Goal: Transaction & Acquisition: Purchase product/service

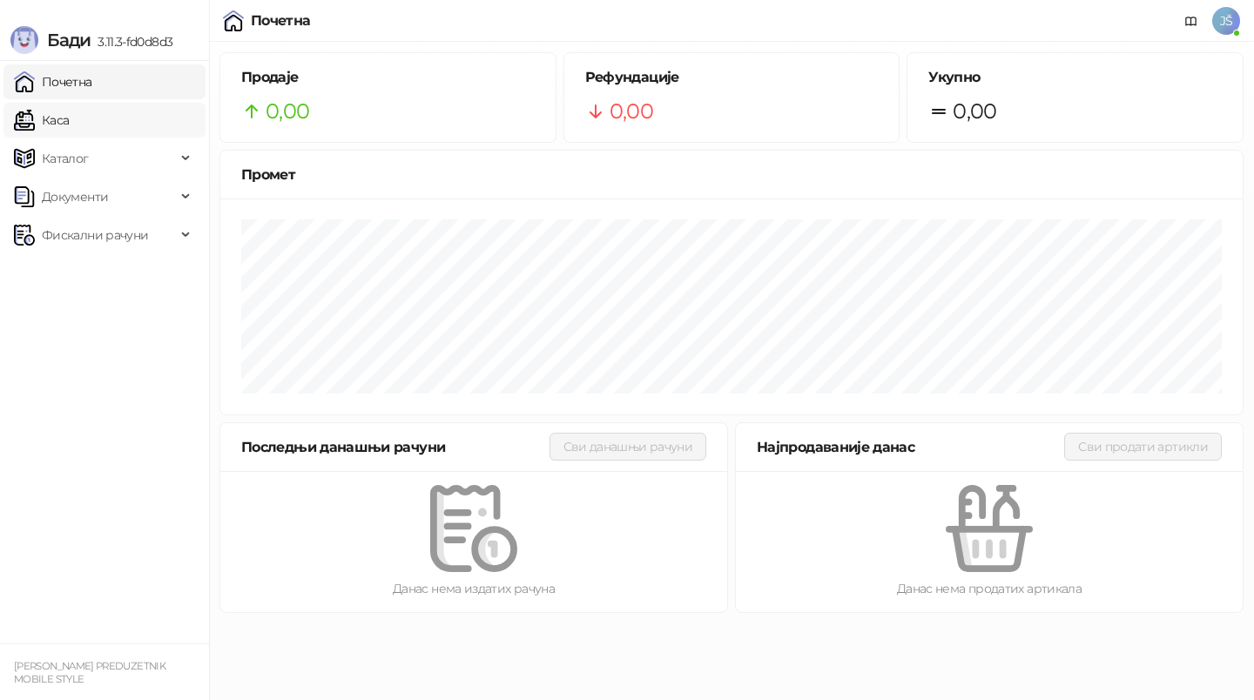
click at [69, 110] on link "Каса" at bounding box center [41, 120] width 55 height 35
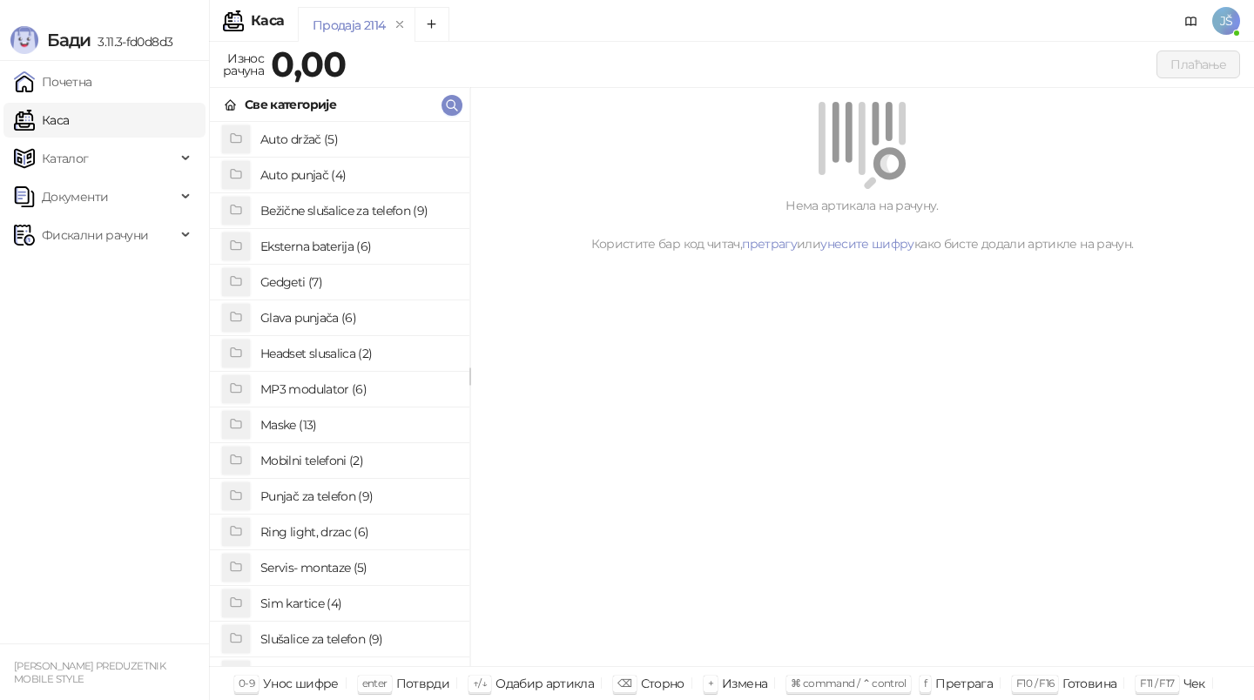
click at [306, 426] on h4 "Maske (13)" at bounding box center [357, 425] width 195 height 28
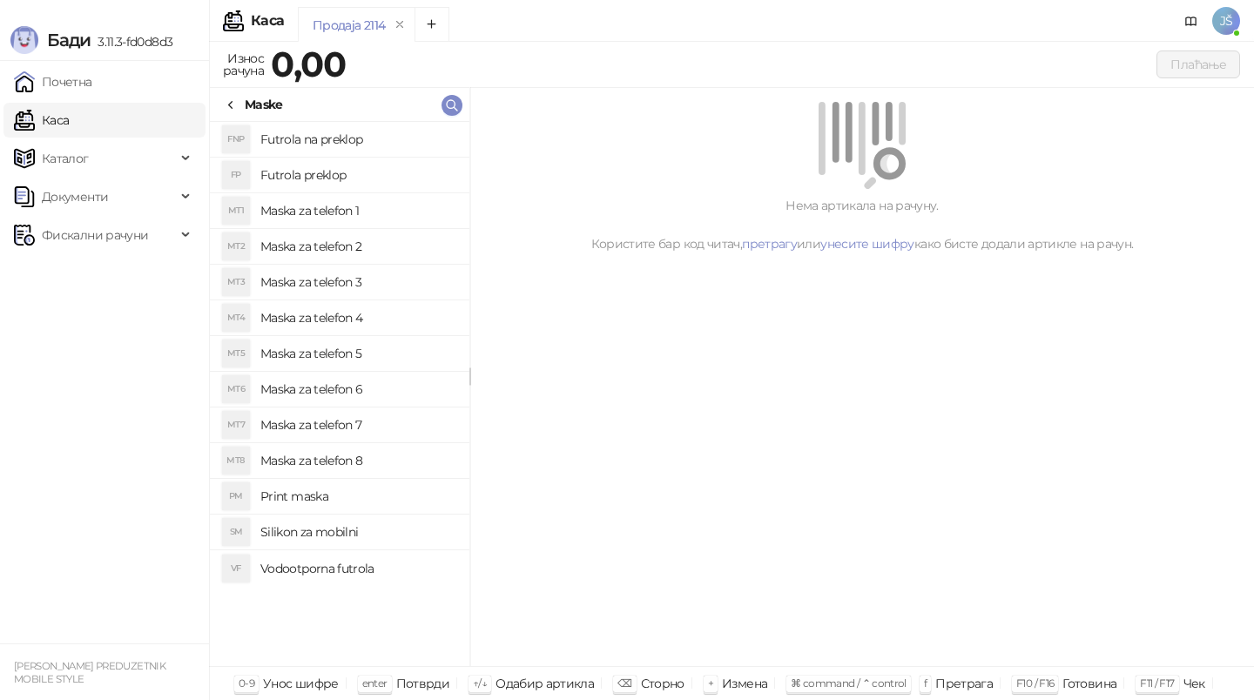
click at [232, 111] on icon at bounding box center [231, 105] width 14 height 14
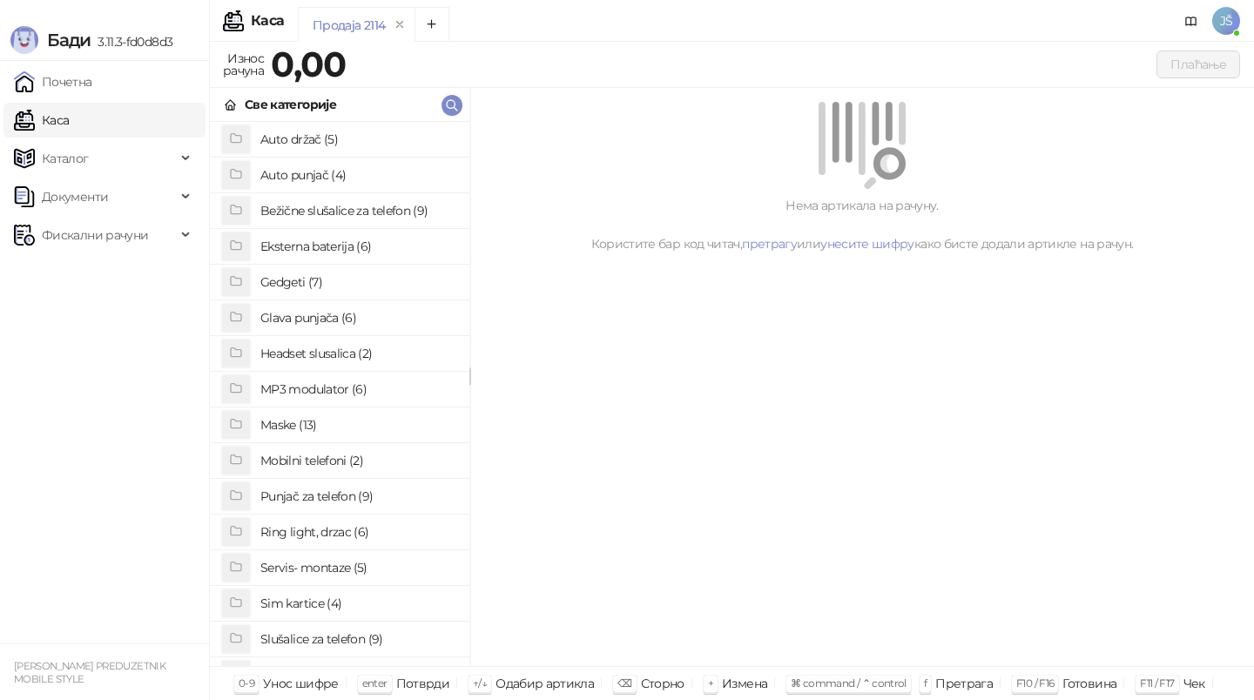
click at [328, 428] on h4 "Maske (13)" at bounding box center [357, 425] width 195 height 28
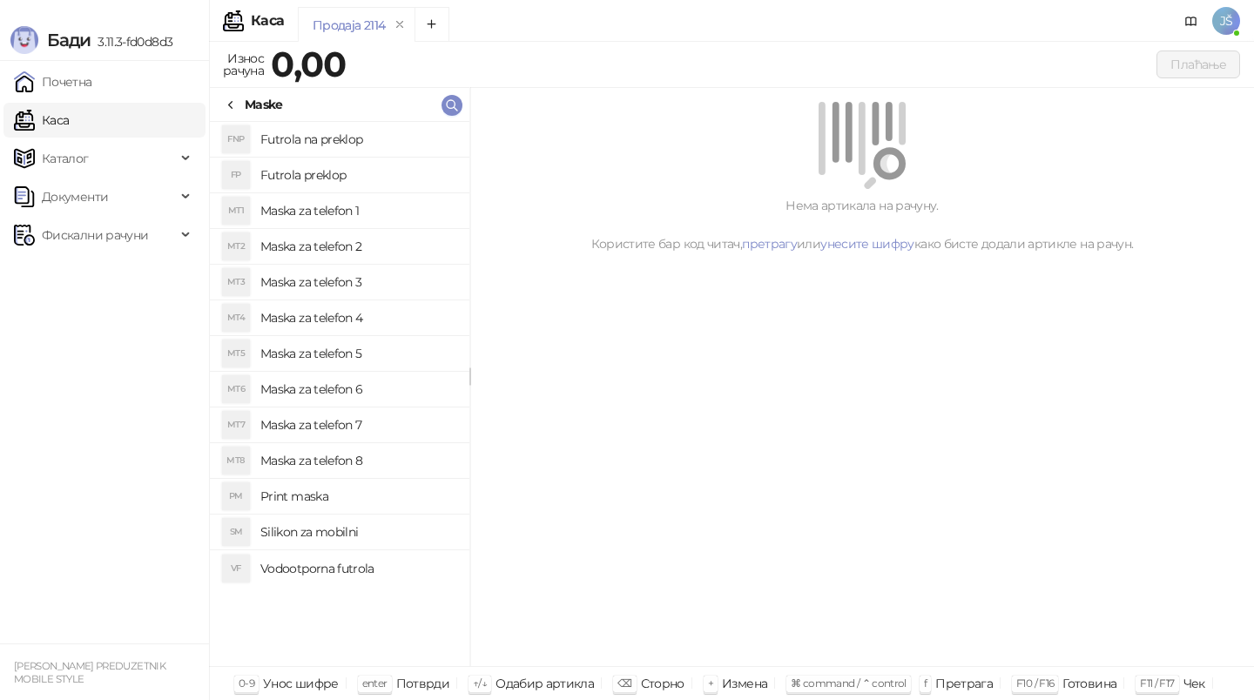
click at [349, 355] on h4 "Maska za telefon 5" at bounding box center [357, 354] width 195 height 28
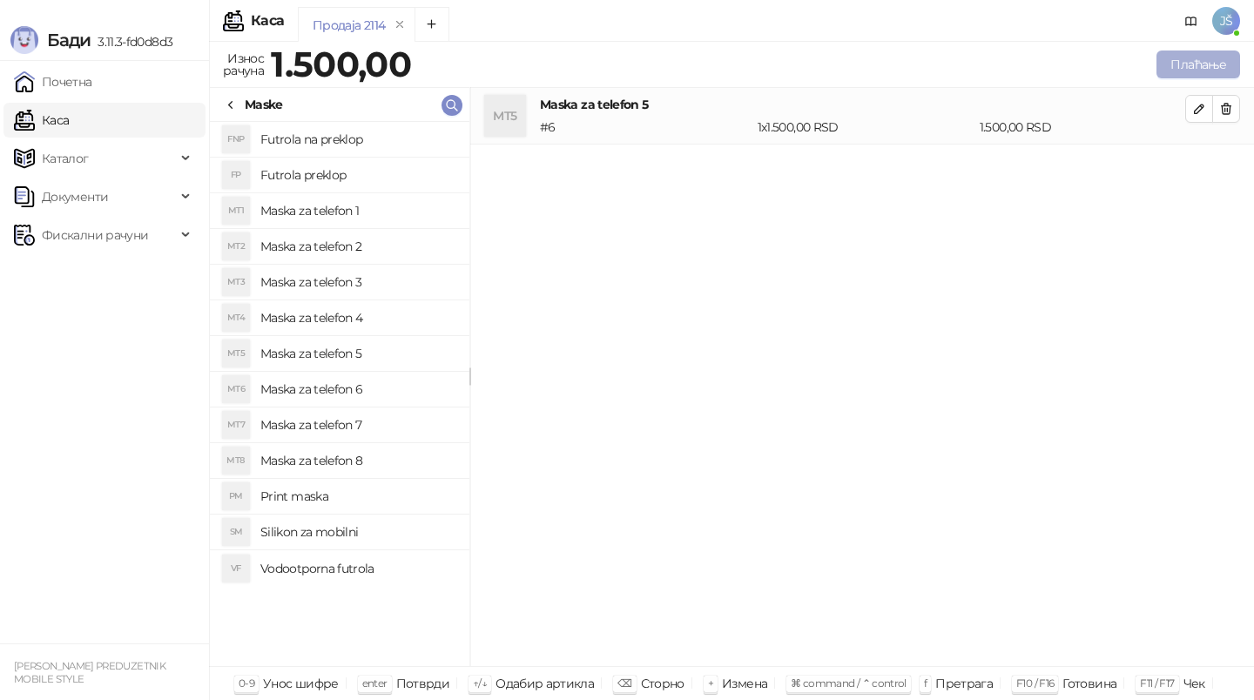
click at [1197, 60] on button "Плаћање" at bounding box center [1198, 65] width 84 height 28
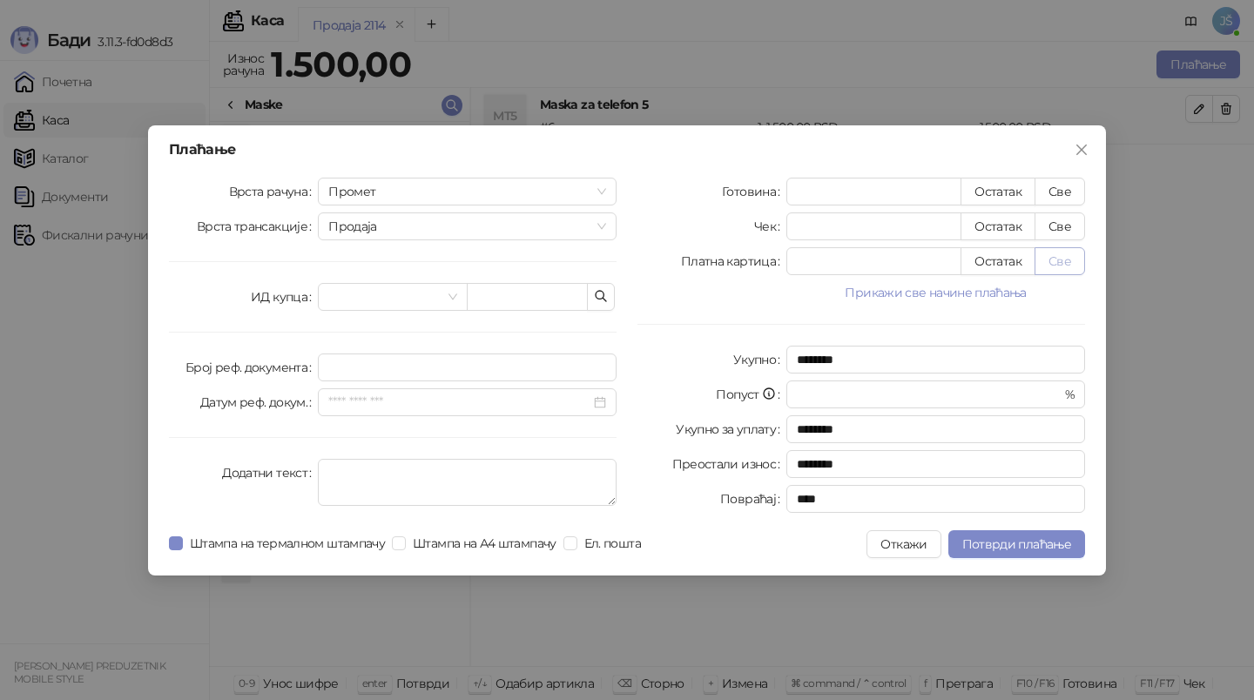
click at [1059, 259] on button "Све" at bounding box center [1060, 261] width 51 height 28
type input "****"
click at [1032, 538] on span "Потврди плаћање" at bounding box center [1016, 544] width 109 height 16
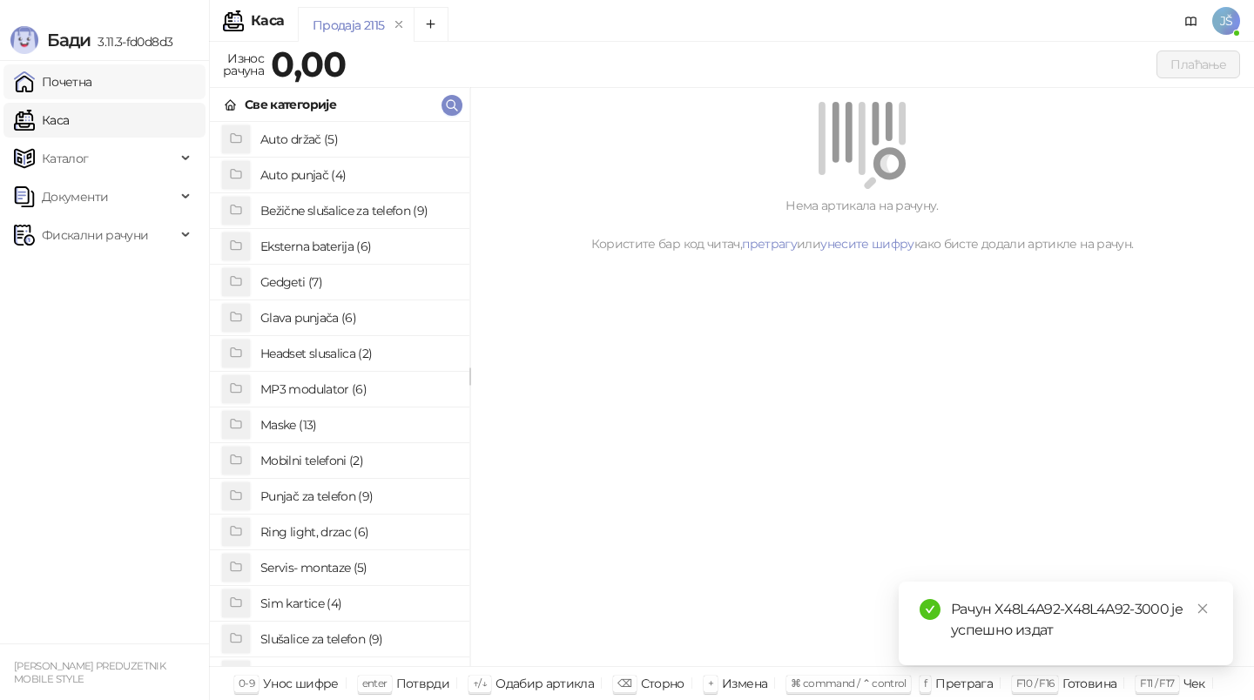
click at [77, 75] on link "Почетна" at bounding box center [53, 81] width 78 height 35
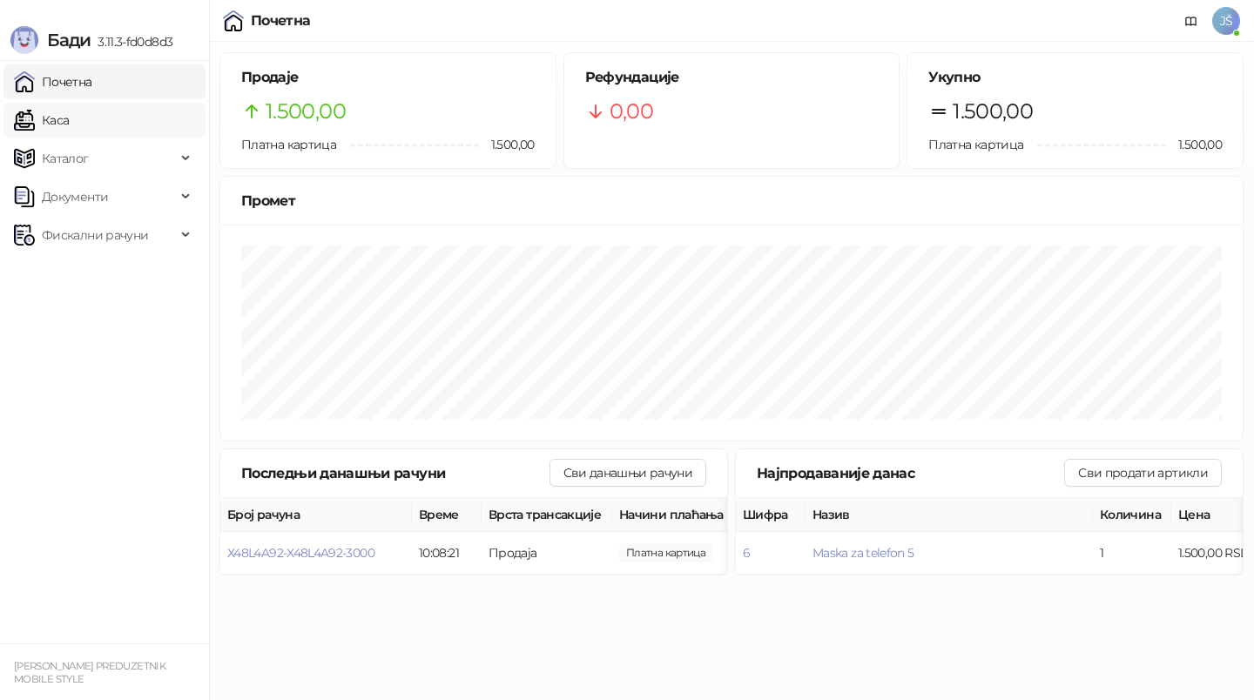
click at [69, 124] on link "Каса" at bounding box center [41, 120] width 55 height 35
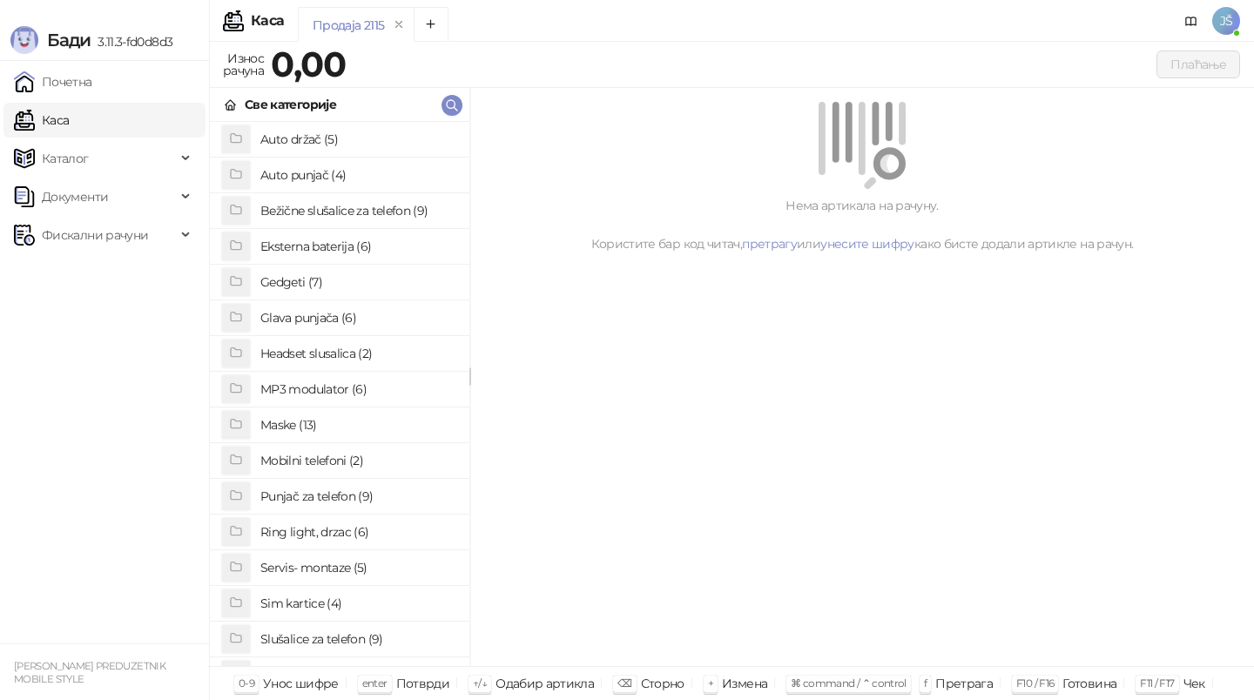
click at [319, 430] on h4 "Maske (13)" at bounding box center [357, 425] width 195 height 28
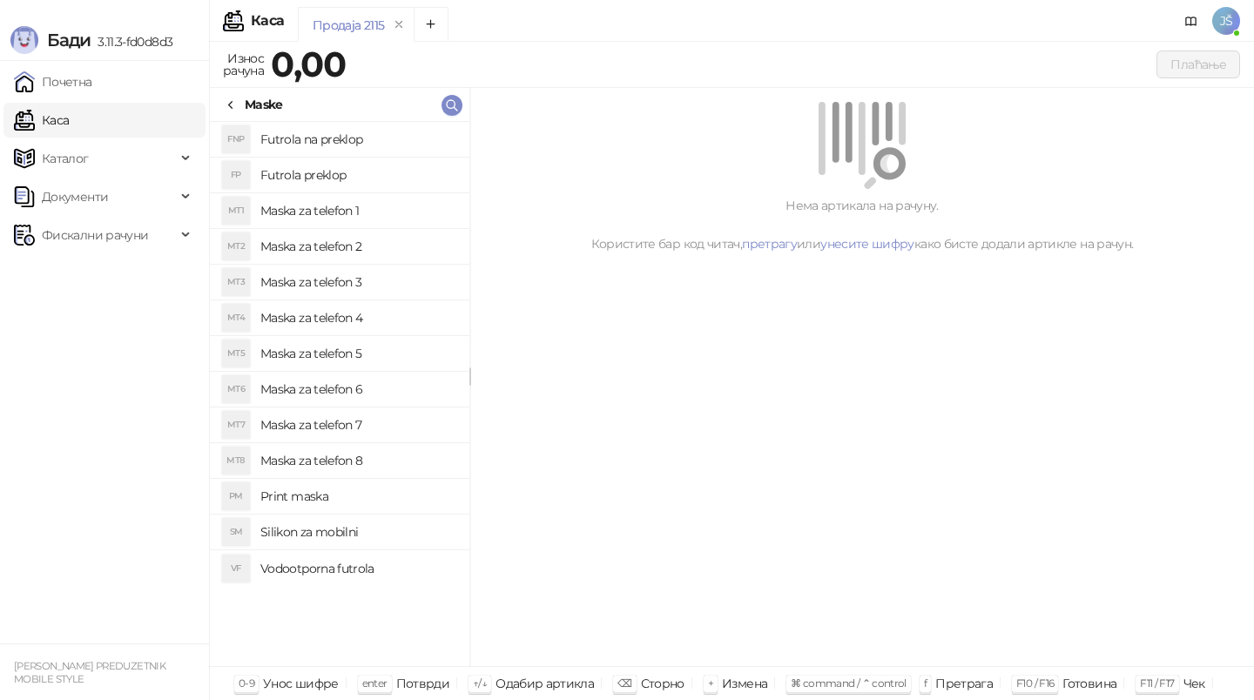
click at [337, 361] on h4 "Maska za telefon 5" at bounding box center [357, 354] width 195 height 28
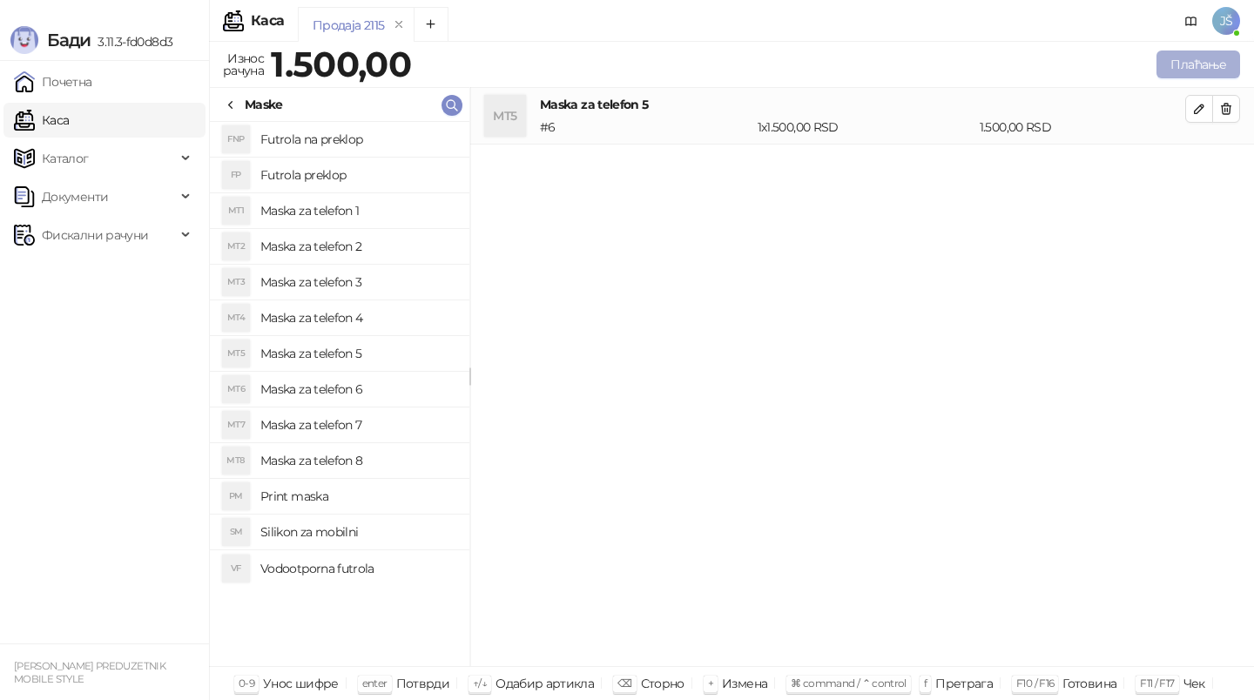
click at [1179, 71] on button "Плаћање" at bounding box center [1198, 65] width 84 height 28
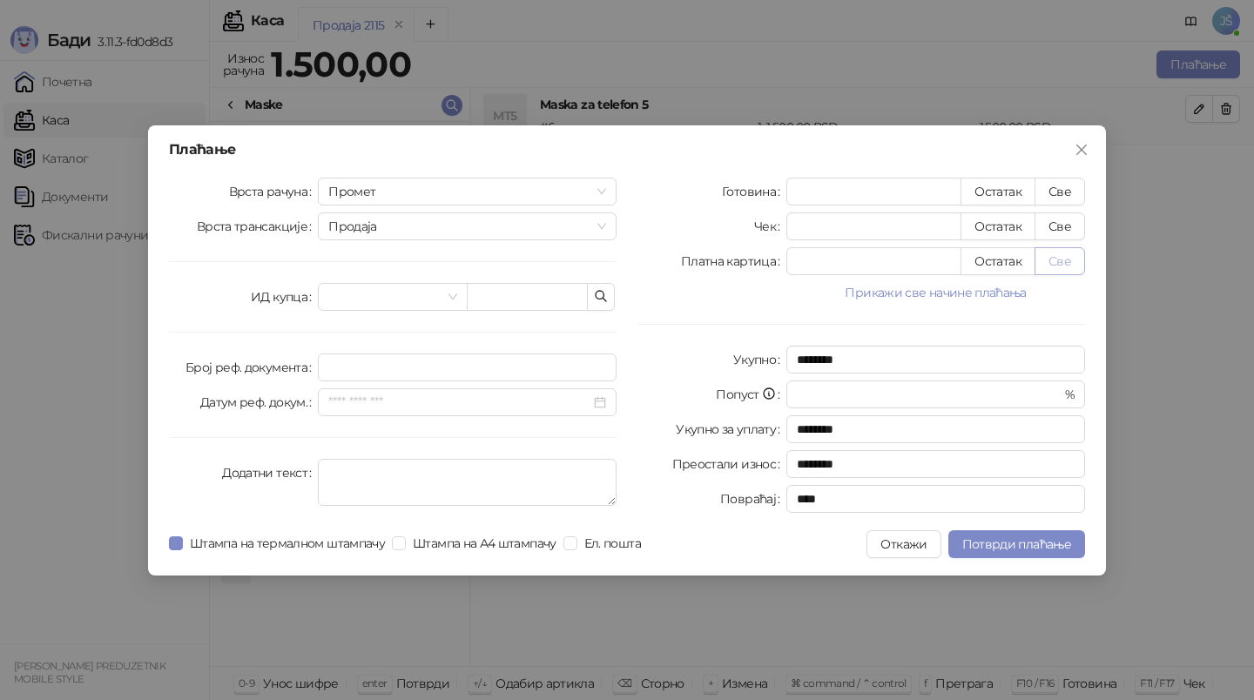
click at [1056, 268] on button "Све" at bounding box center [1060, 261] width 51 height 28
type input "****"
click at [1007, 535] on button "Потврди плаћање" at bounding box center [1016, 544] width 137 height 28
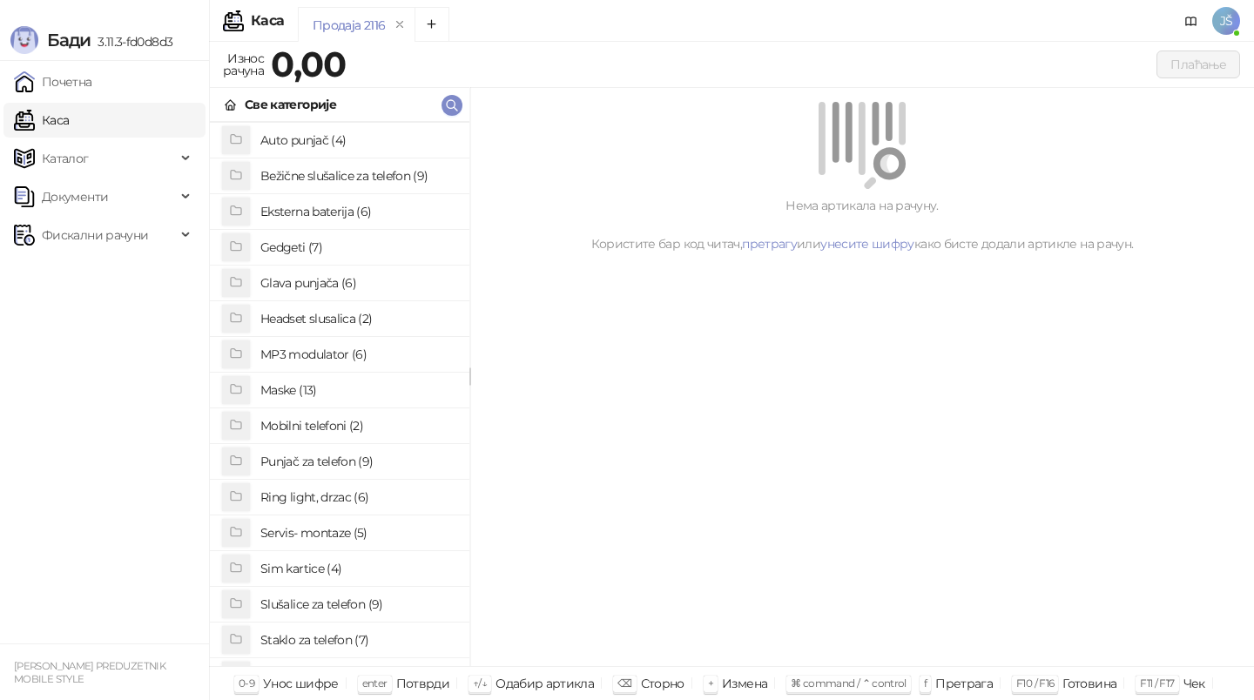
scroll to position [54, 0]
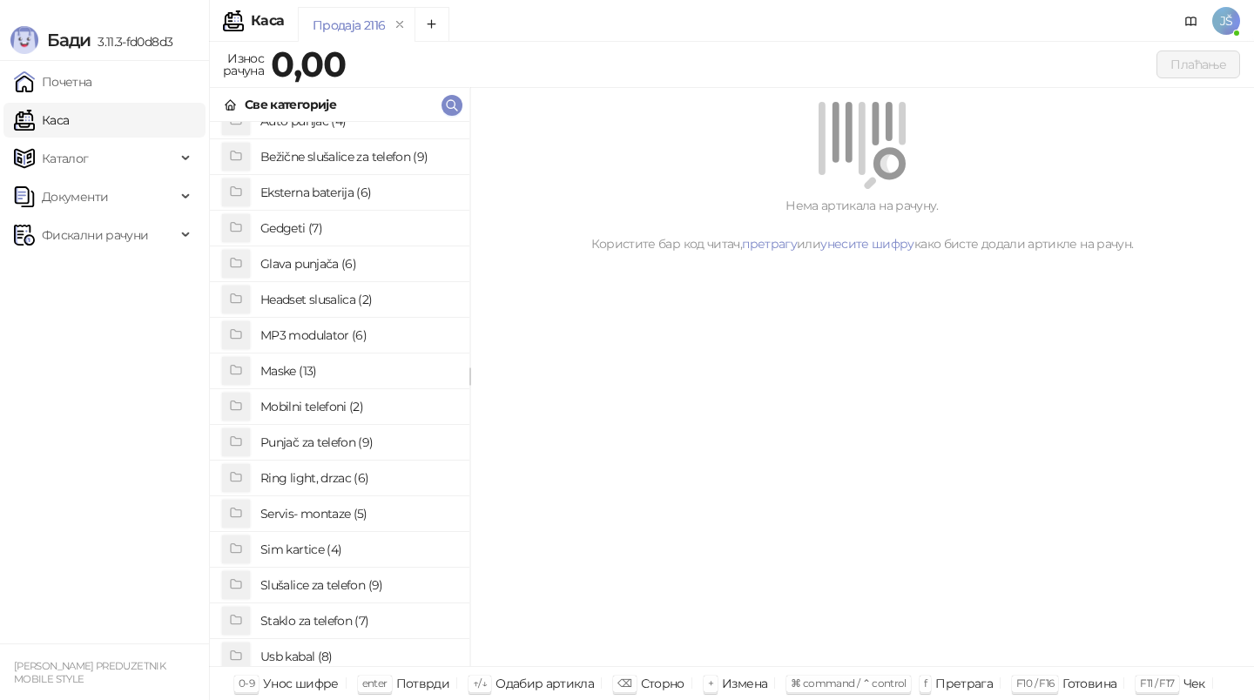
click at [308, 616] on h4 "Staklo za telefon (7)" at bounding box center [357, 621] width 195 height 28
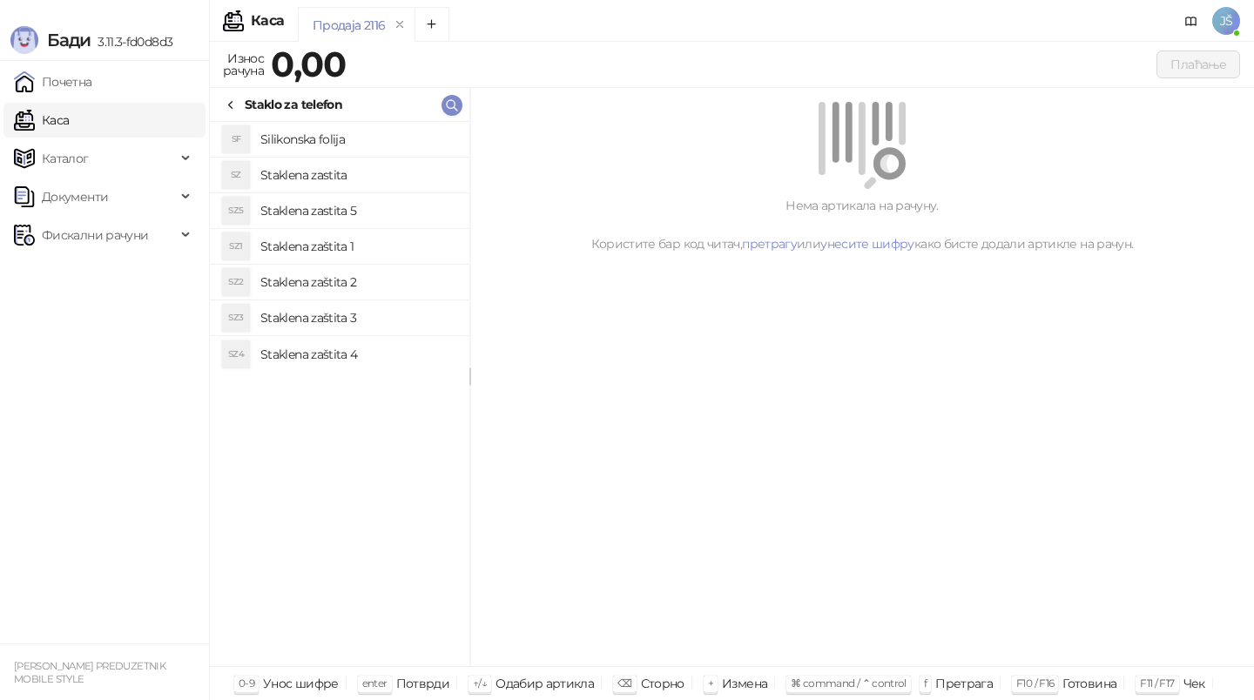
click at [327, 246] on h4 "Staklena zaštita 1" at bounding box center [357, 247] width 195 height 28
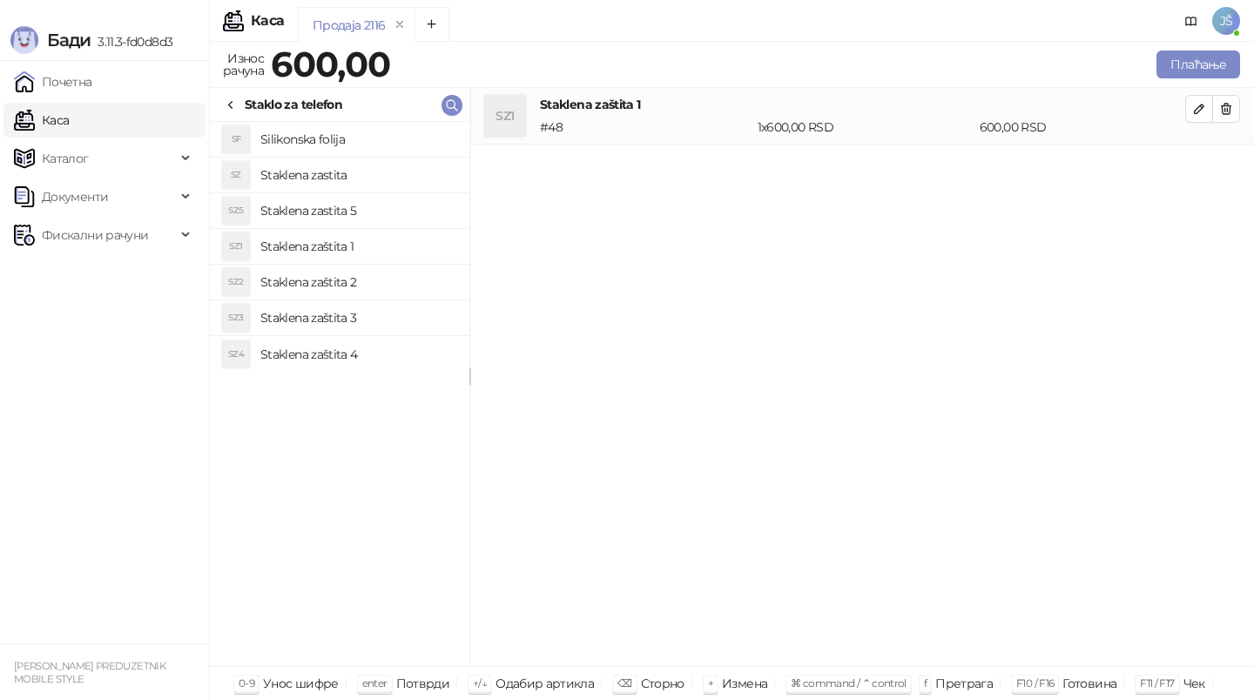
click at [232, 99] on icon at bounding box center [231, 105] width 14 height 14
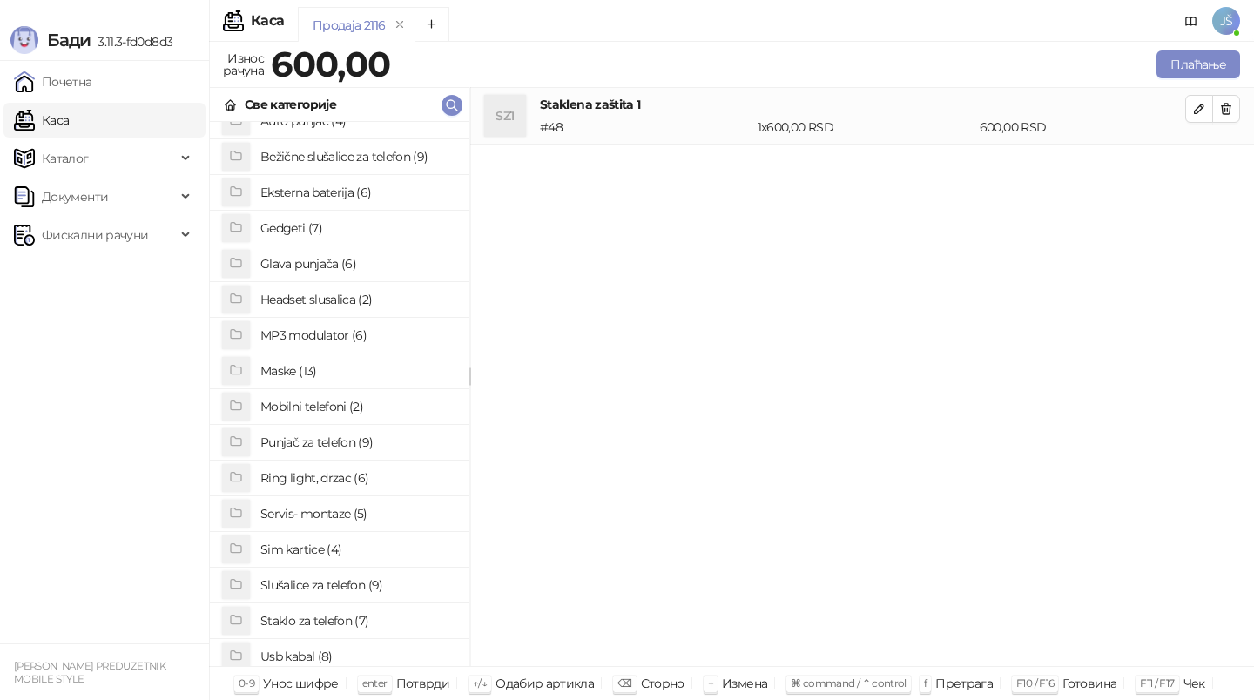
click at [300, 370] on h4 "Maske (13)" at bounding box center [357, 371] width 195 height 28
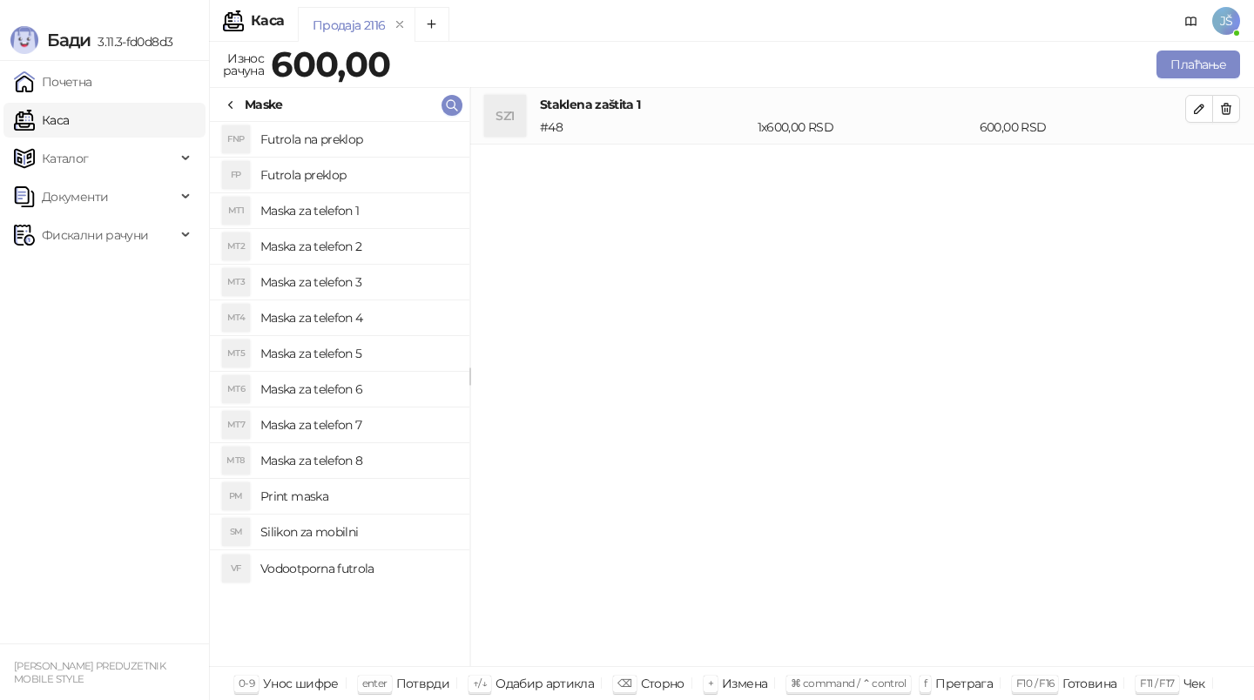
click at [359, 287] on h4 "Maska za telefon 3" at bounding box center [357, 282] width 195 height 28
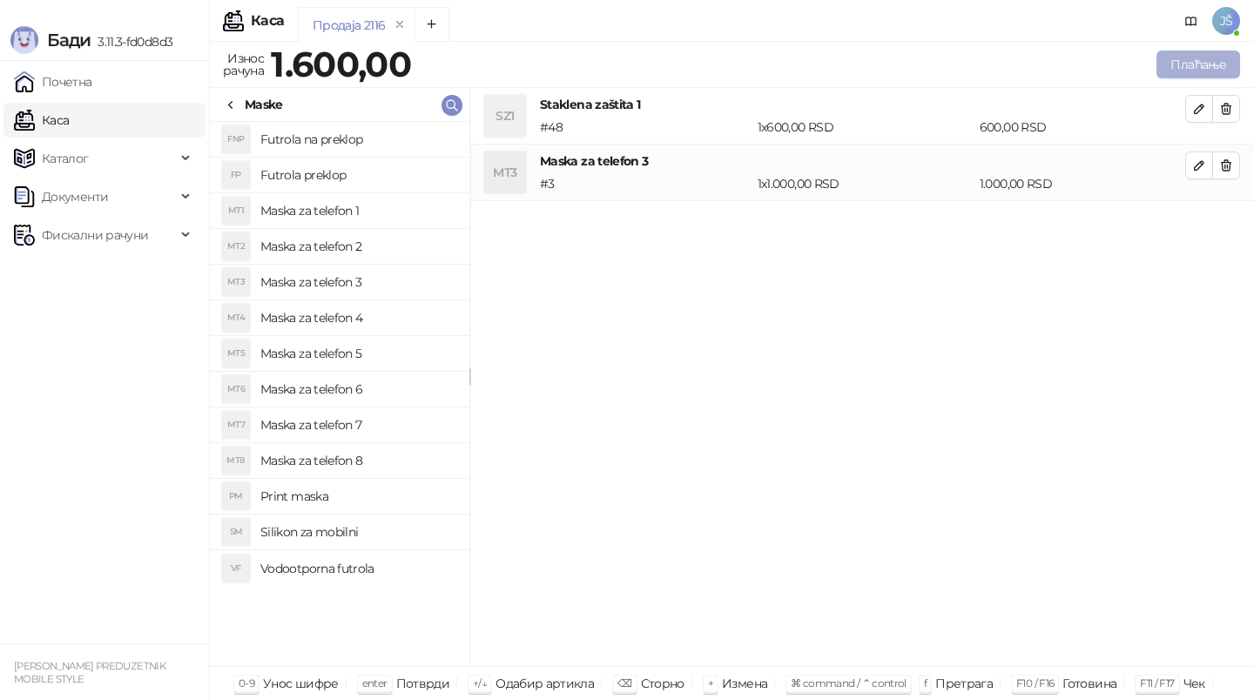
click at [1188, 71] on button "Плаћање" at bounding box center [1198, 65] width 84 height 28
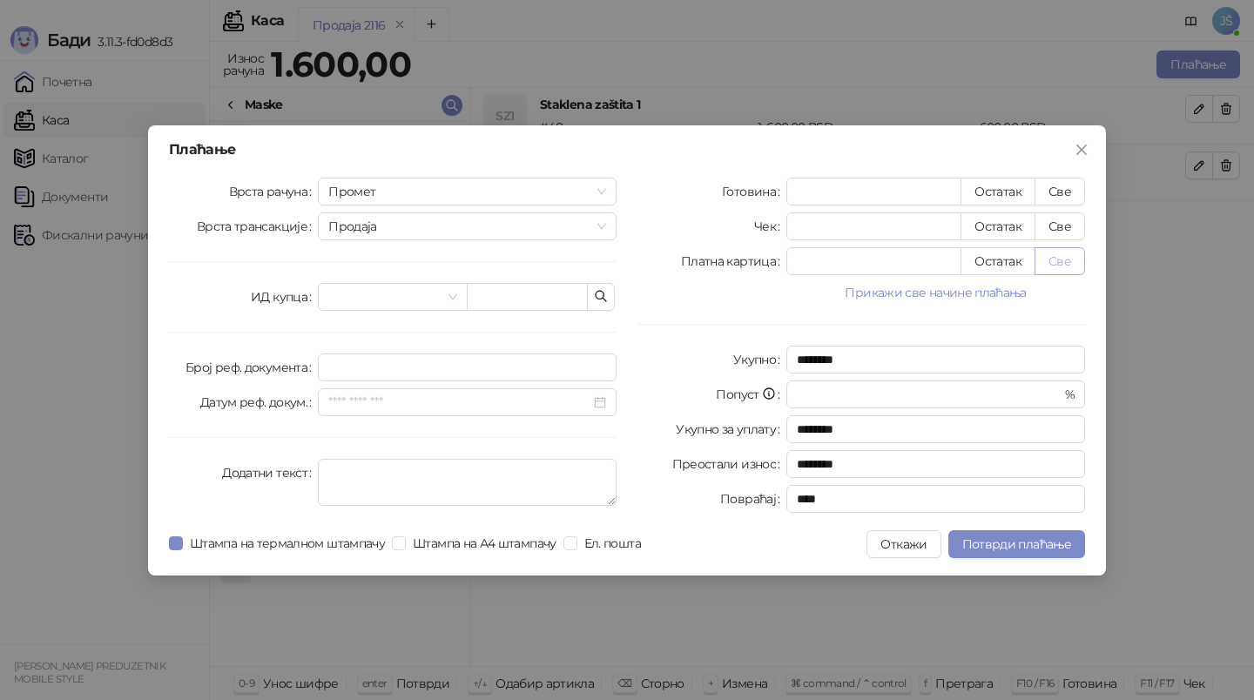
click at [1058, 262] on button "Све" at bounding box center [1060, 261] width 51 height 28
type input "****"
click at [1012, 547] on span "Потврди плаћање" at bounding box center [1016, 544] width 109 height 16
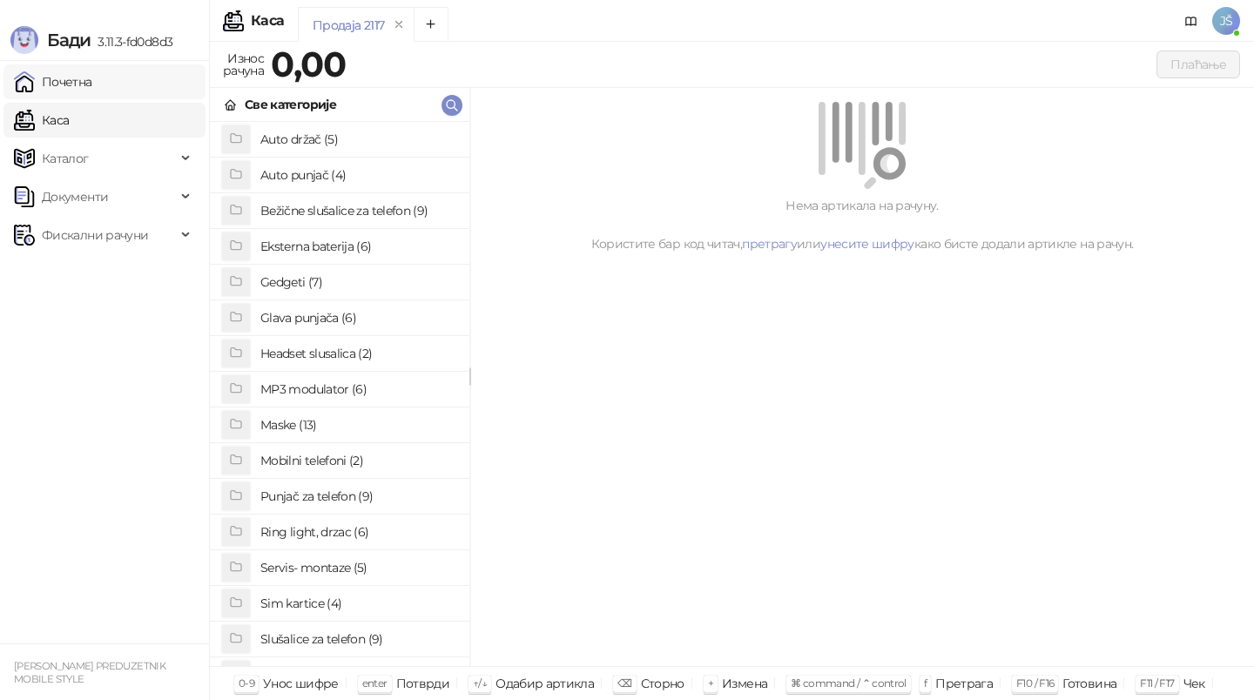
click at [67, 88] on link "Почетна" at bounding box center [53, 81] width 78 height 35
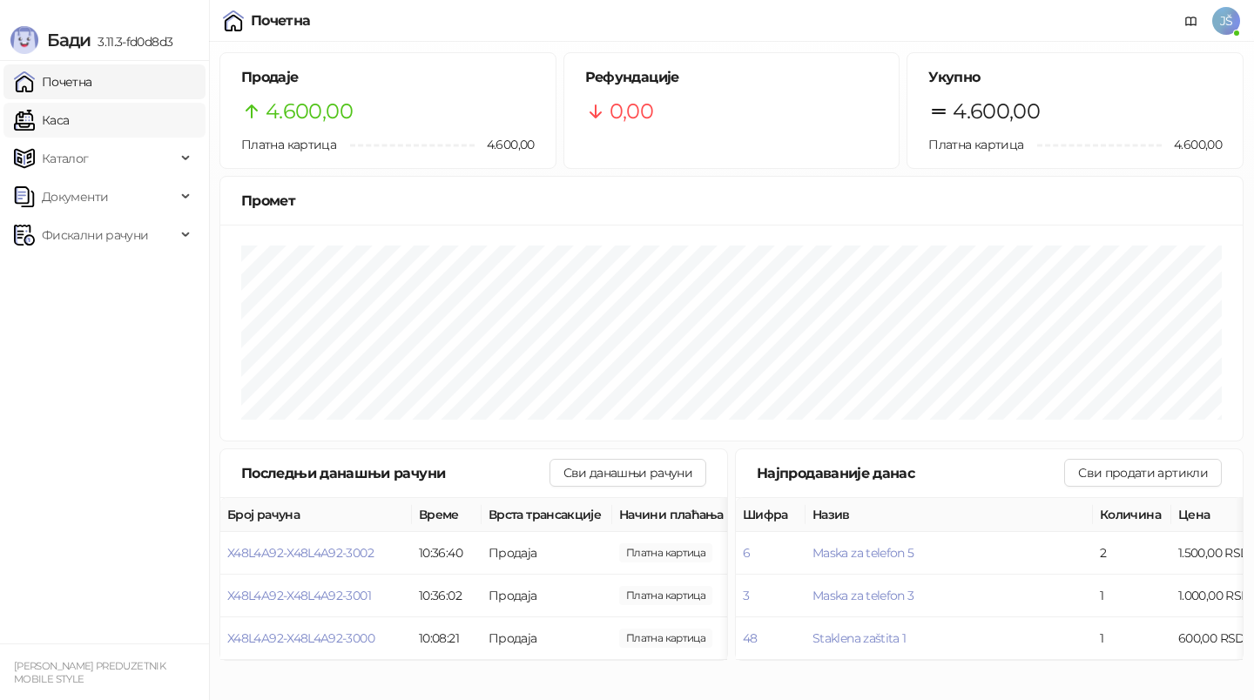
click at [69, 109] on link "Каса" at bounding box center [41, 120] width 55 height 35
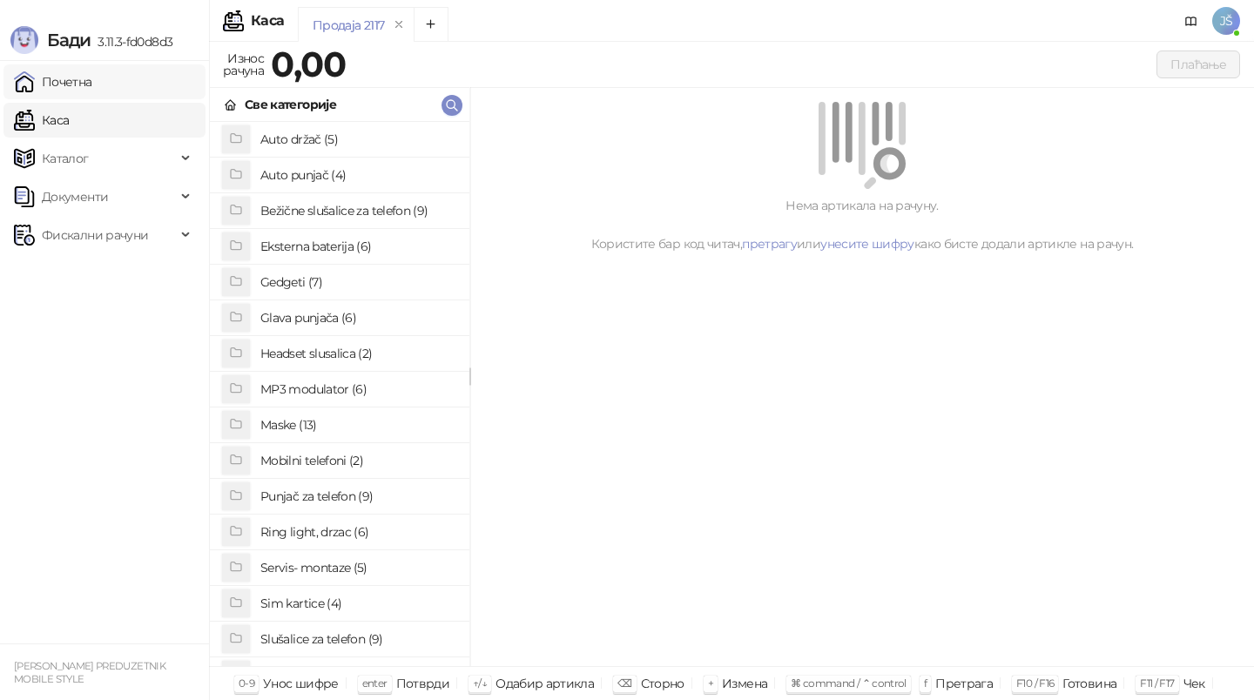
click at [92, 88] on link "Почетна" at bounding box center [53, 81] width 78 height 35
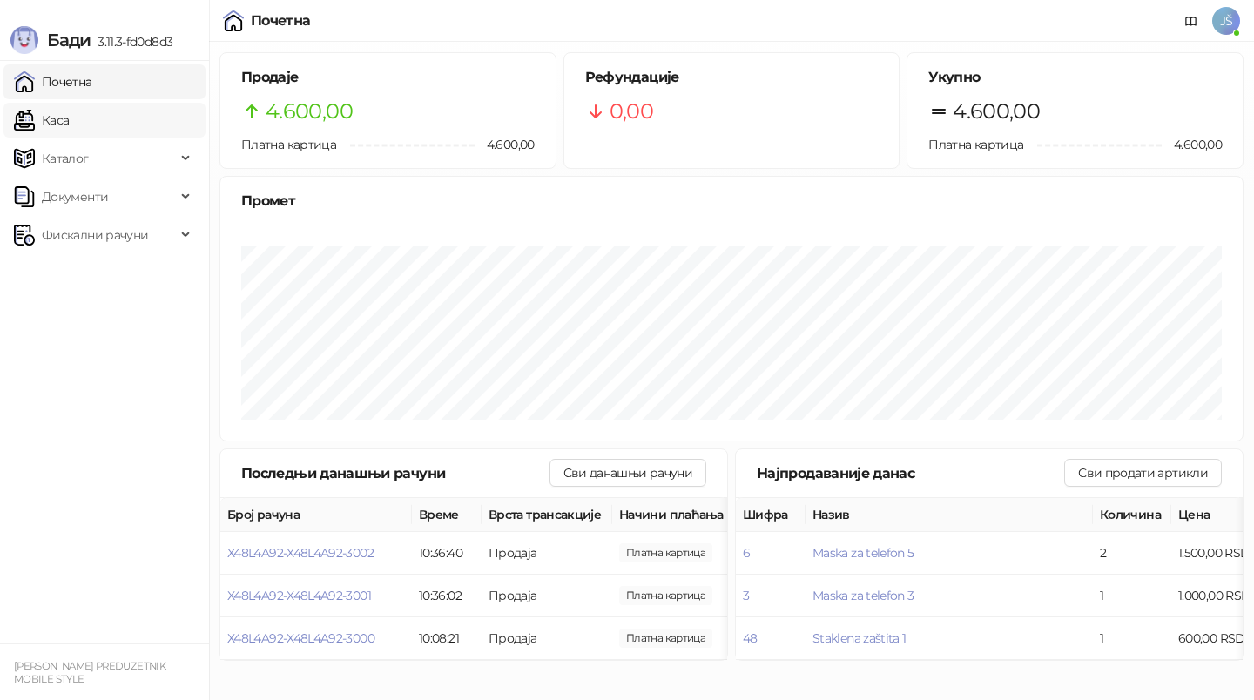
click at [65, 109] on link "Каса" at bounding box center [41, 120] width 55 height 35
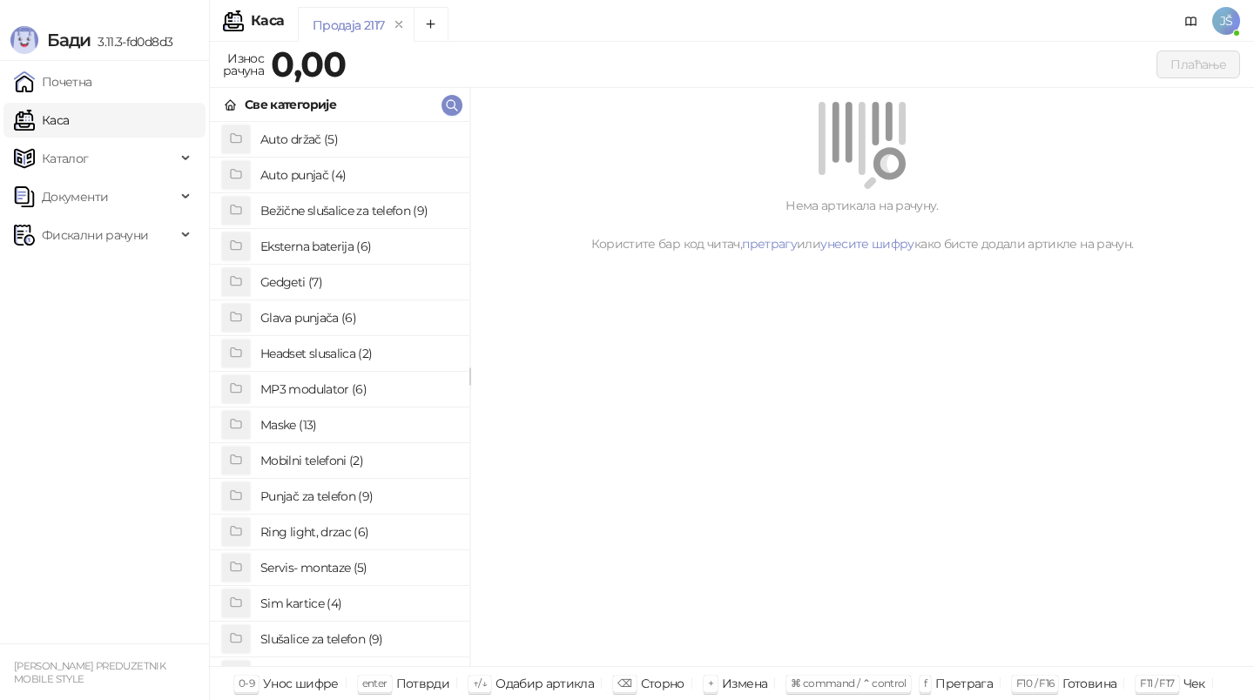
click at [296, 421] on h4 "Maske (13)" at bounding box center [357, 425] width 195 height 28
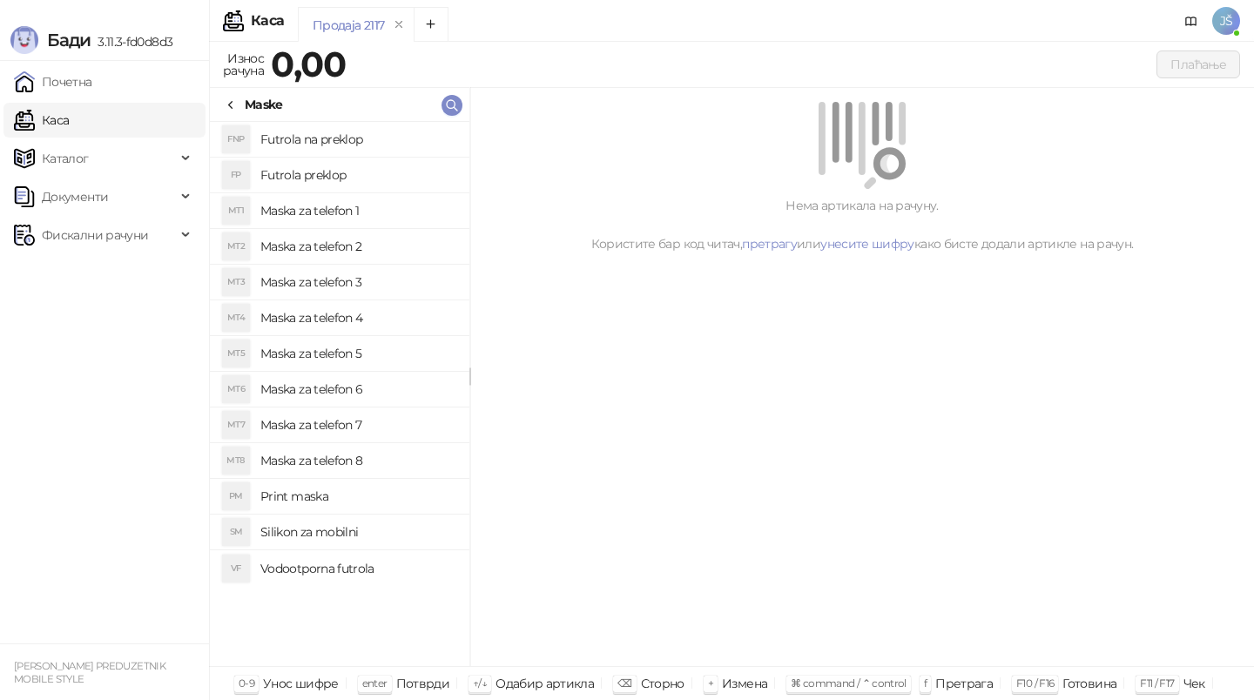
click at [349, 395] on h4 "Maska za telefon 6" at bounding box center [357, 389] width 195 height 28
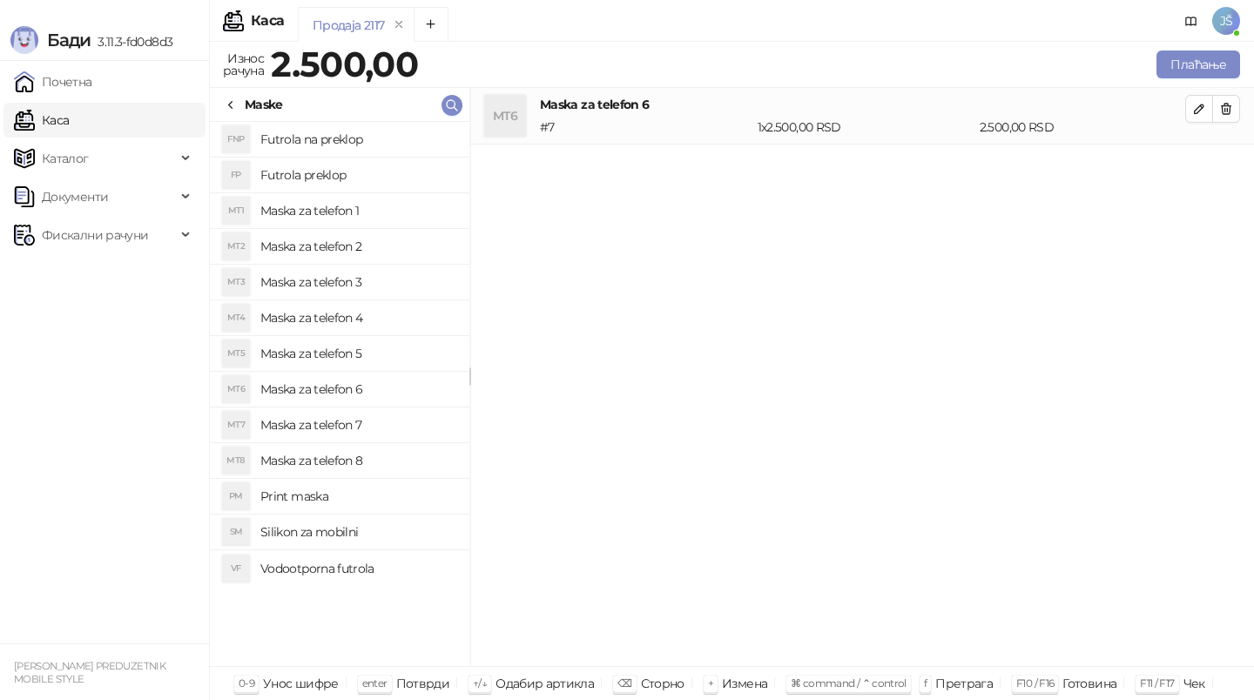
click at [327, 421] on h4 "Maska za telefon 7" at bounding box center [357, 425] width 195 height 28
click at [315, 460] on h4 "Maska za telefon 8" at bounding box center [357, 461] width 195 height 28
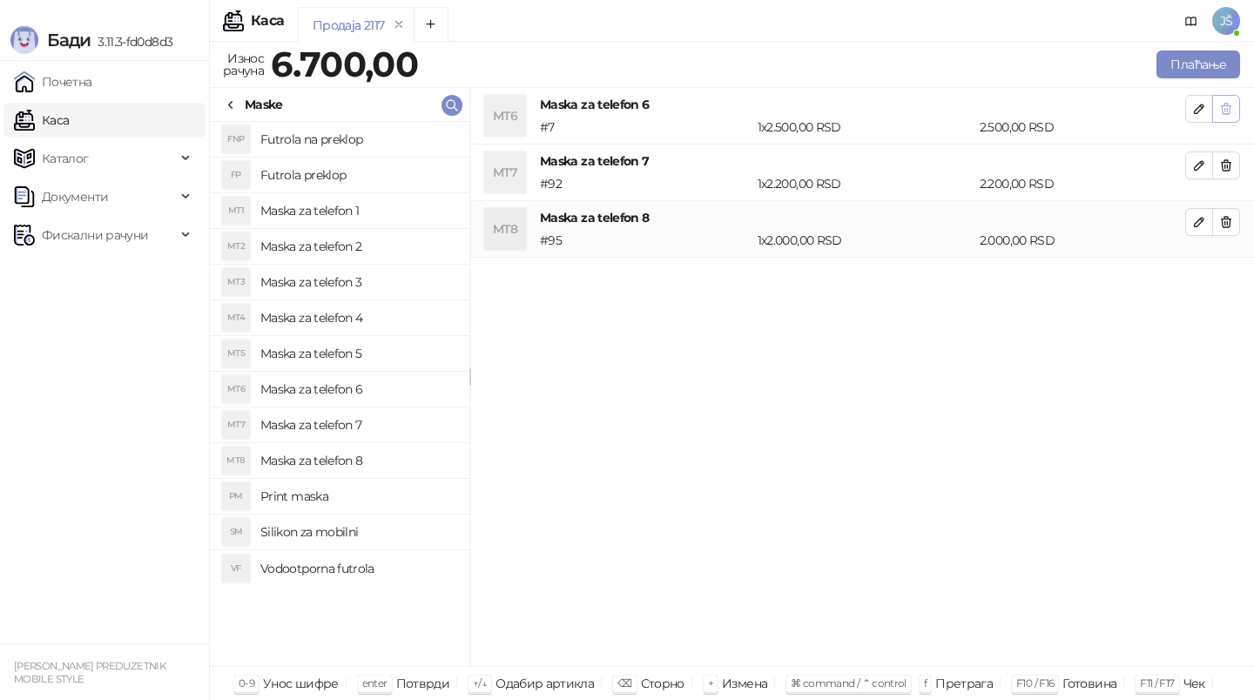
click at [1232, 107] on icon "button" at bounding box center [1226, 109] width 14 height 14
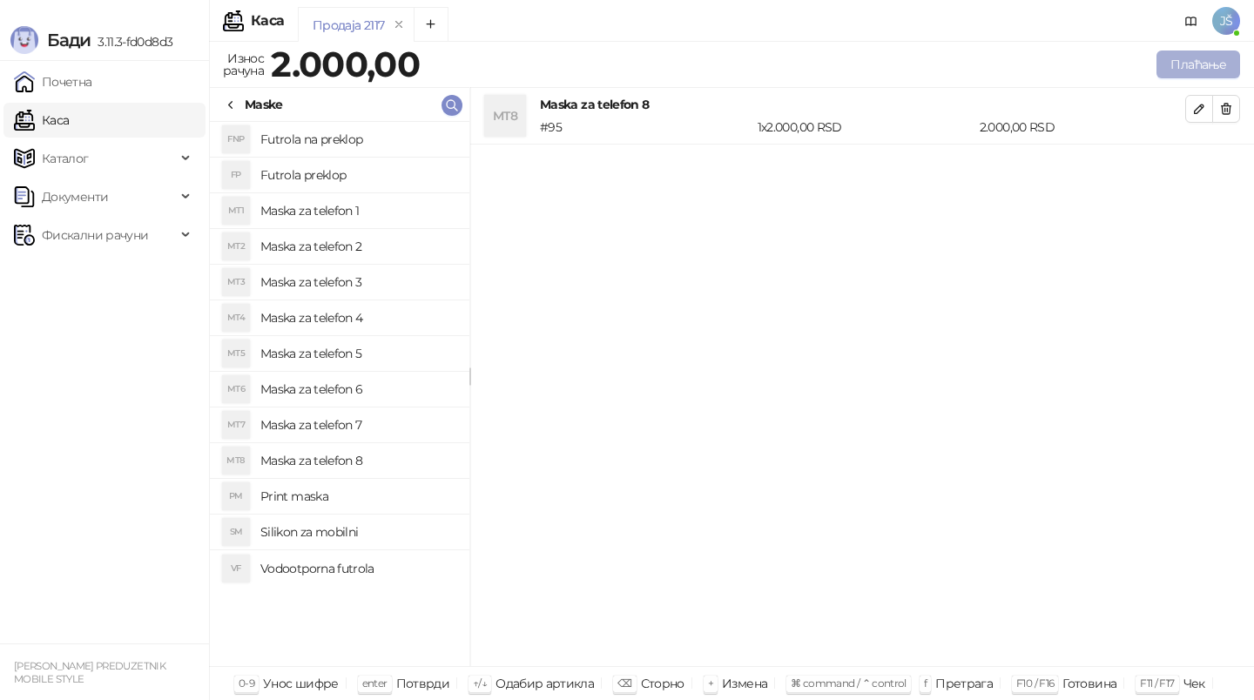
click at [1204, 64] on button "Плаћање" at bounding box center [1198, 65] width 84 height 28
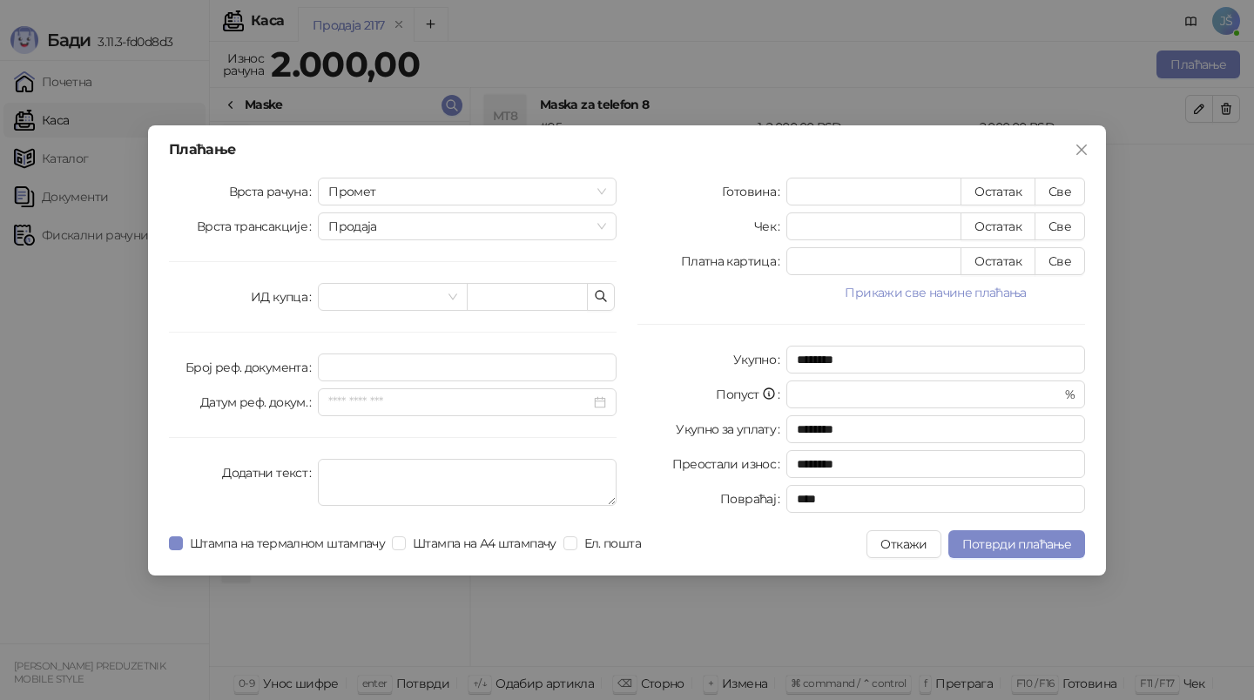
click at [1088, 253] on div "Готовина * Остатак Све Чек * Остатак Све Платна картица * Остатак Све Прикажи с…" at bounding box center [861, 349] width 469 height 342
click at [1072, 255] on button "Све" at bounding box center [1060, 261] width 51 height 28
type input "****"
click at [993, 546] on span "Потврди плаћање" at bounding box center [1016, 544] width 109 height 16
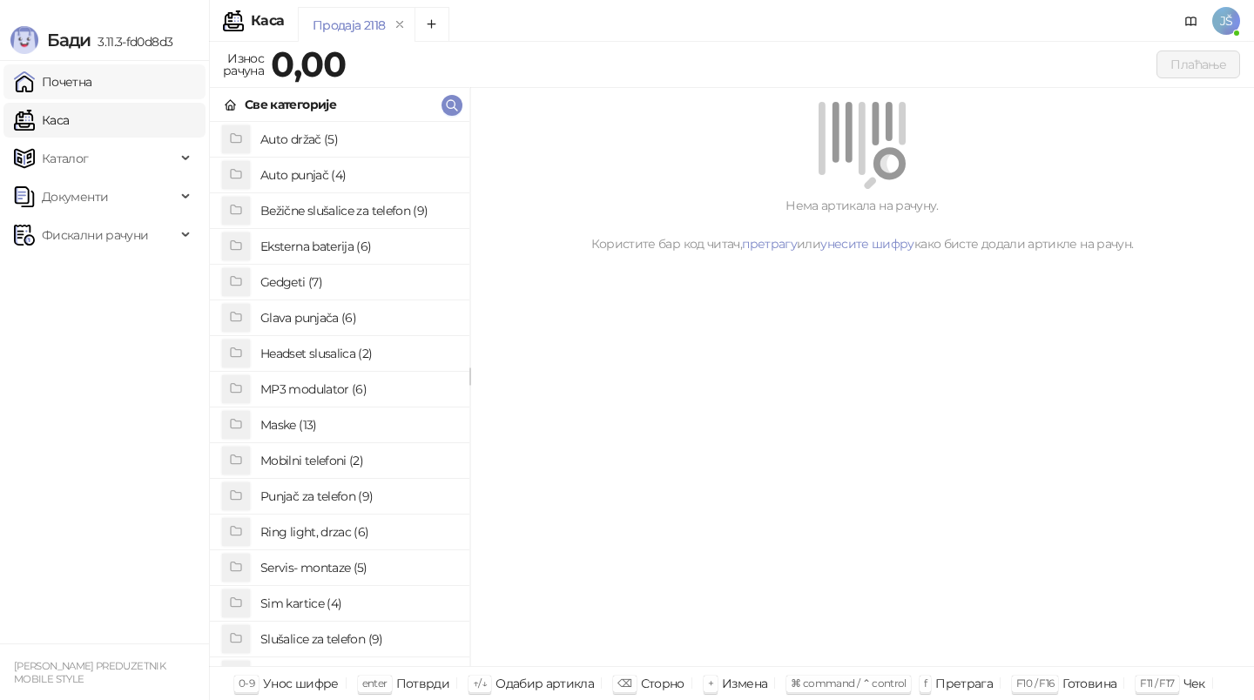
click at [92, 94] on link "Почетна" at bounding box center [53, 81] width 78 height 35
